Goal: Obtain resource: Download file/media

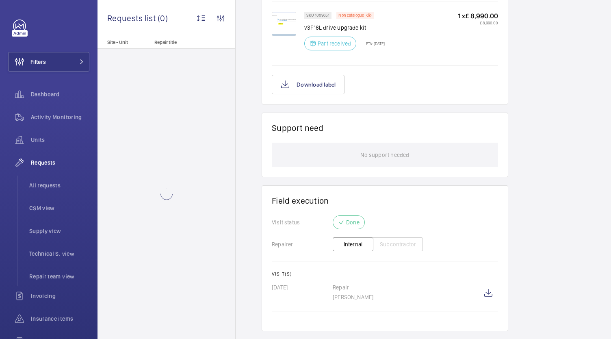
scroll to position [574, 0]
click at [498, 283] on wm-front-icon-button at bounding box center [489, 293] width 20 height 20
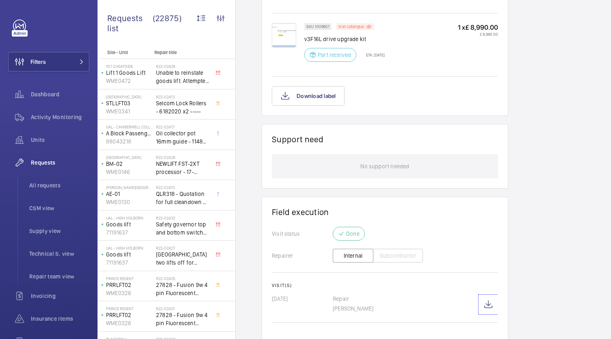
scroll to position [574, 0]
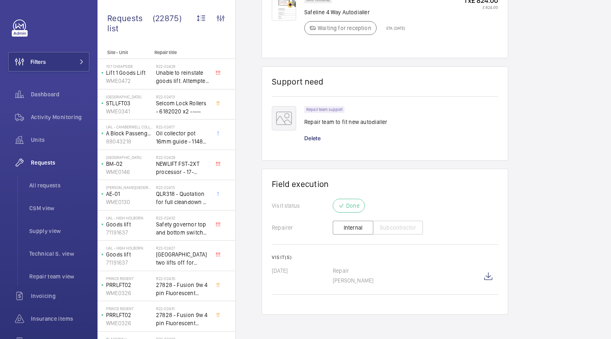
scroll to position [6, 0]
click at [493, 267] on wm-front-icon-button at bounding box center [489, 277] width 20 height 20
